Goal: Transaction & Acquisition: Obtain resource

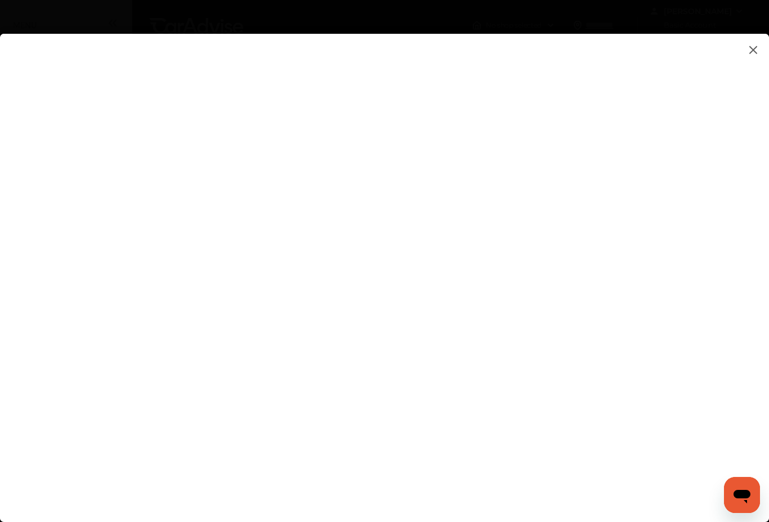
click at [749, 49] on img at bounding box center [753, 50] width 14 height 14
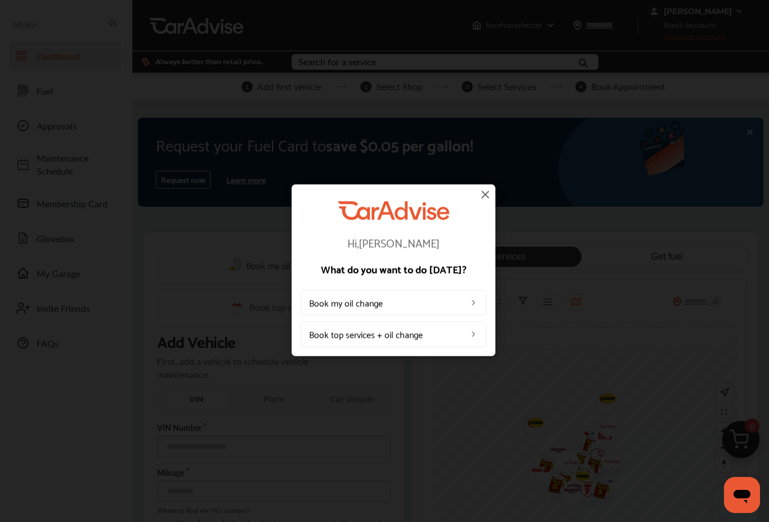
click at [483, 188] on img at bounding box center [485, 194] width 14 height 14
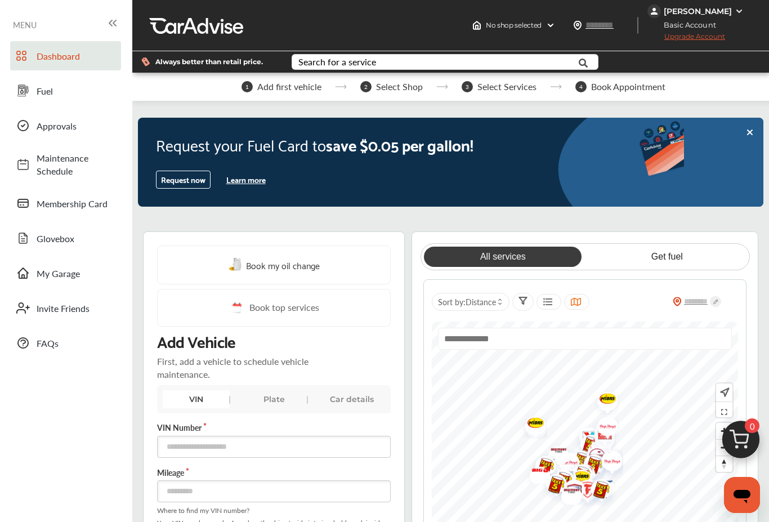
click at [611, 23] on input "text" at bounding box center [611, 25] width 52 height 12
type input "*****"
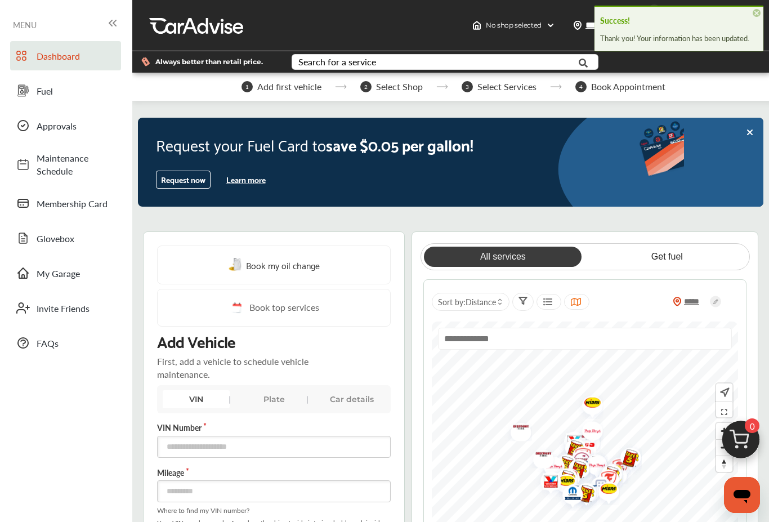
click at [734, 83] on div "1 Add first vehicle 2 Select Shop 3 Select Services 4 Book Appointment" at bounding box center [453, 87] width 642 height 28
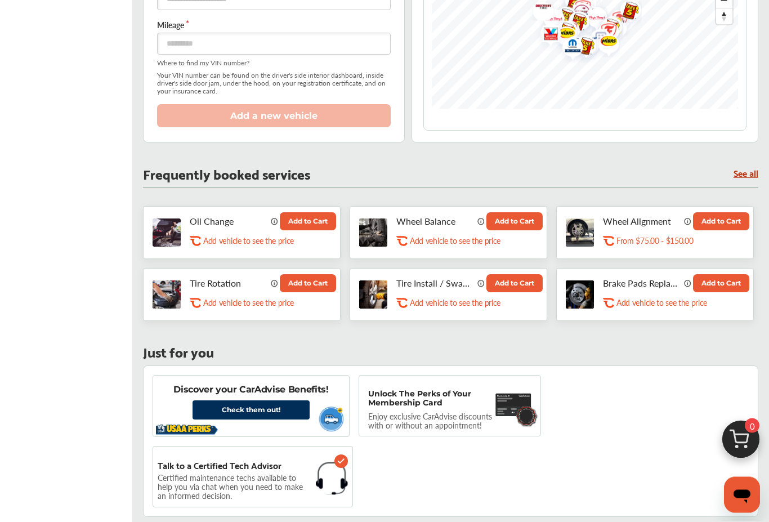
click at [295, 228] on button "Add to Cart" at bounding box center [308, 222] width 56 height 18
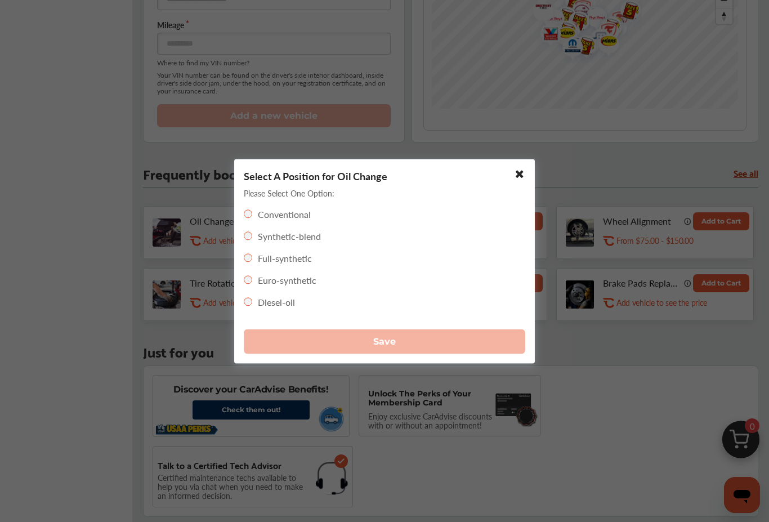
click at [292, 264] on label "Full-synthetic" at bounding box center [285, 257] width 54 height 13
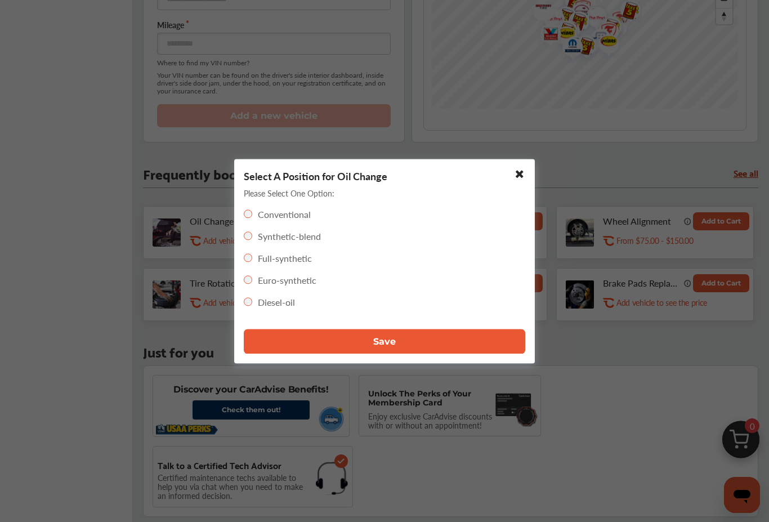
click at [408, 353] on button "Save" at bounding box center [384, 341] width 281 height 25
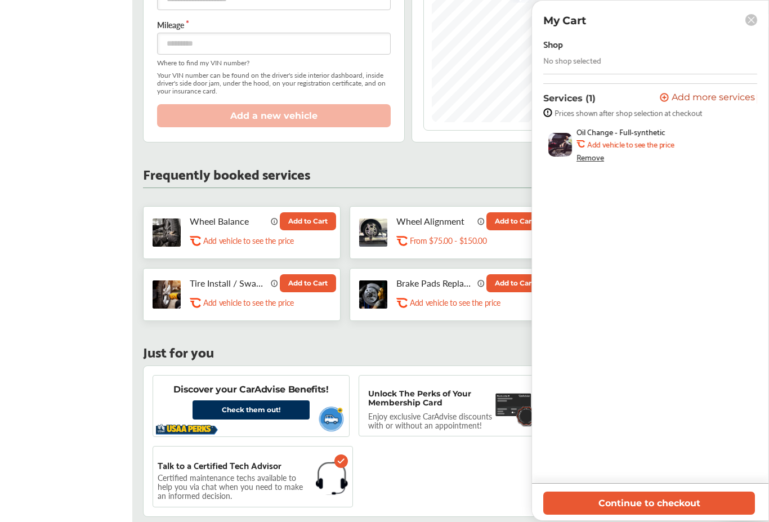
click at [401, 350] on div "Just for you Discover your CarAdvise Benefits! Check them out! Unlock The Perks…" at bounding box center [450, 430] width 615 height 171
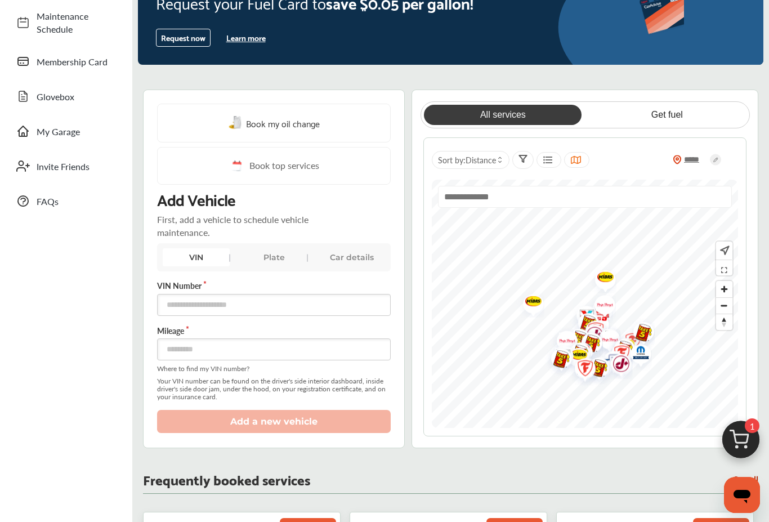
scroll to position [0, 0]
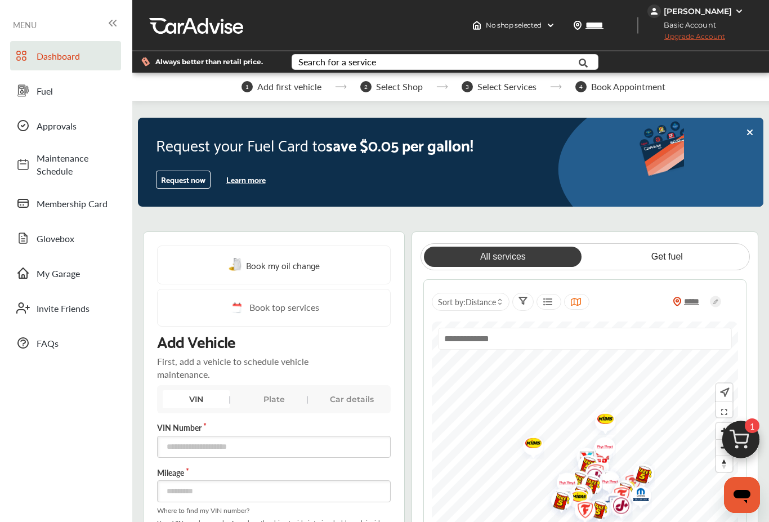
click at [50, 101] on link "Fuel" at bounding box center [65, 90] width 111 height 29
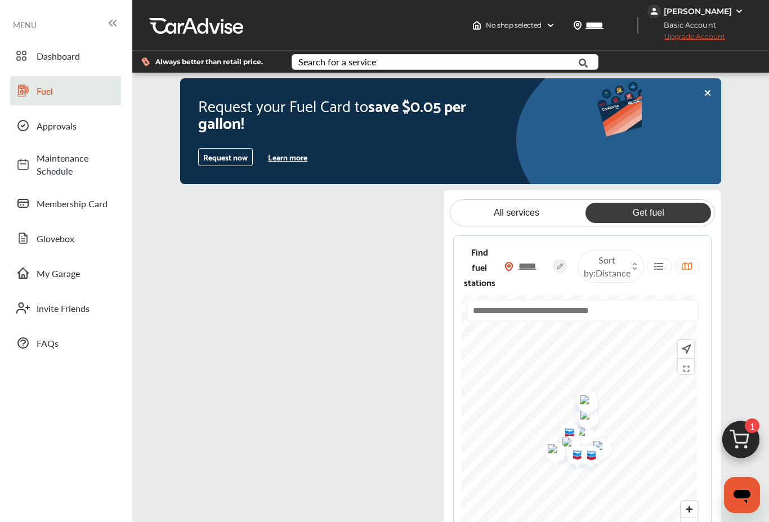
click at [297, 161] on button "Learn more" at bounding box center [287, 157] width 48 height 17
